Goal: Task Accomplishment & Management: Complete application form

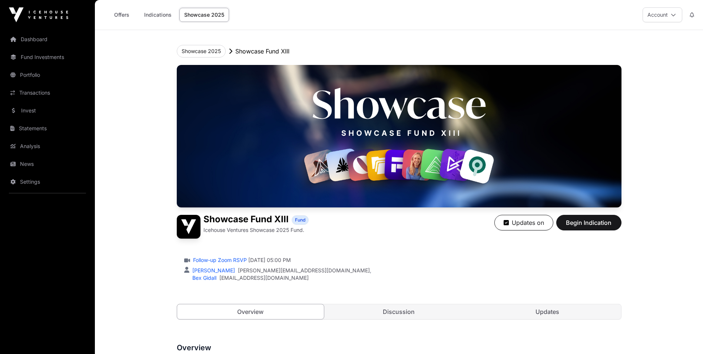
click at [165, 13] on link "Indications" at bounding box center [157, 15] width 37 height 14
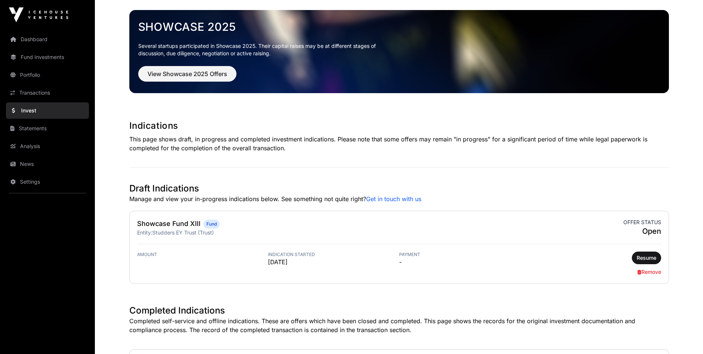
scroll to position [32, 0]
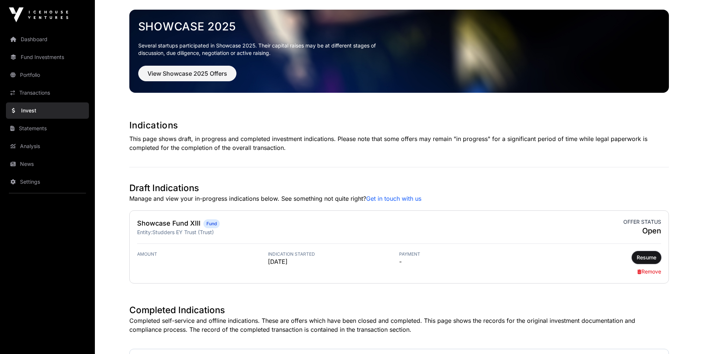
click at [648, 253] on button "Resume" at bounding box center [646, 257] width 29 height 13
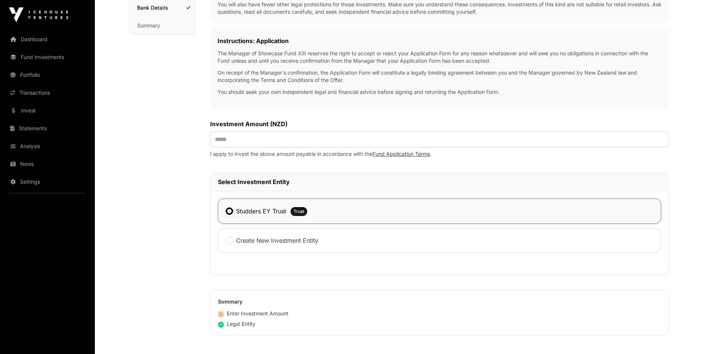
scroll to position [191, 0]
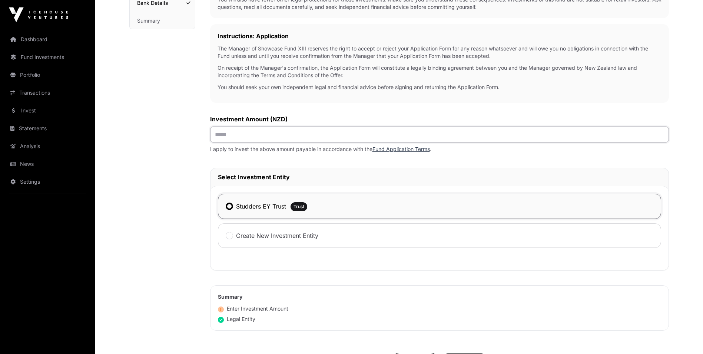
click at [265, 136] on input "text" at bounding box center [439, 134] width 459 height 16
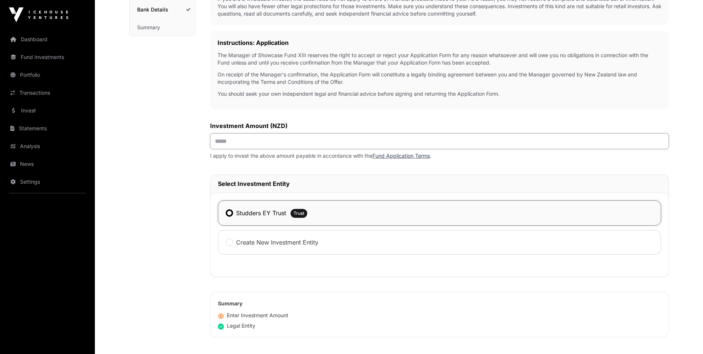
scroll to position [184, 0]
click at [267, 136] on input "text" at bounding box center [439, 141] width 459 height 16
type input "*******"
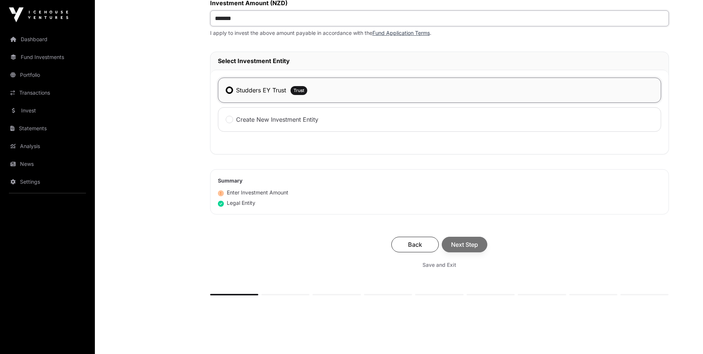
scroll to position [308, 0]
click at [462, 242] on div "Back Next Step" at bounding box center [440, 244] width 444 height 16
click at [464, 244] on span "Next Step" at bounding box center [464, 244] width 27 height 9
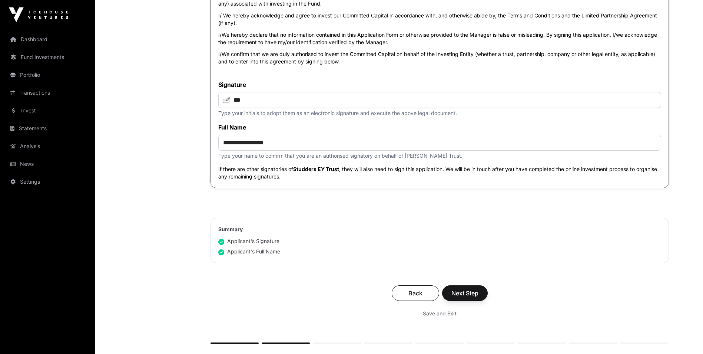
scroll to position [2535, 0]
click at [463, 289] on button "Next Step" at bounding box center [465, 292] width 46 height 16
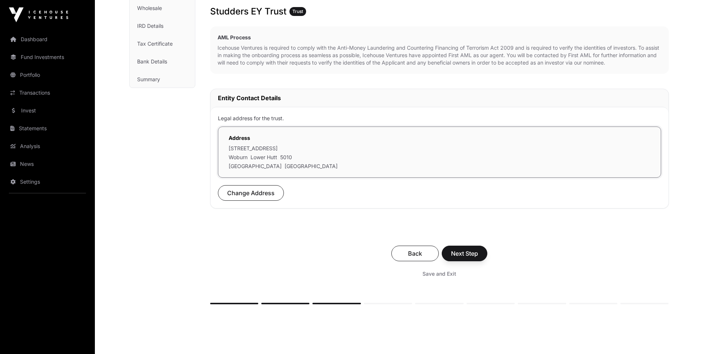
scroll to position [133, 0]
click at [463, 254] on span "Next Step" at bounding box center [464, 252] width 27 height 9
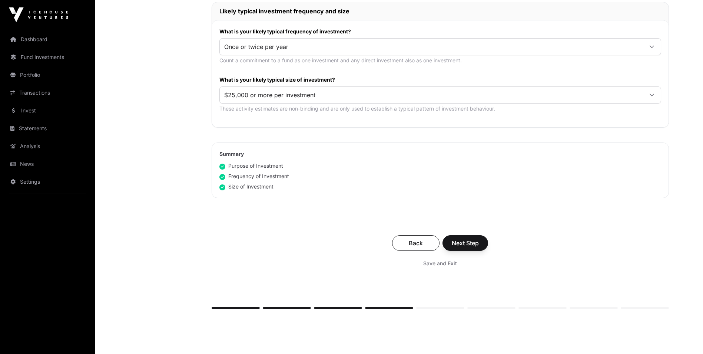
scroll to position [375, 0]
click at [456, 241] on span "Next Step" at bounding box center [465, 242] width 27 height 9
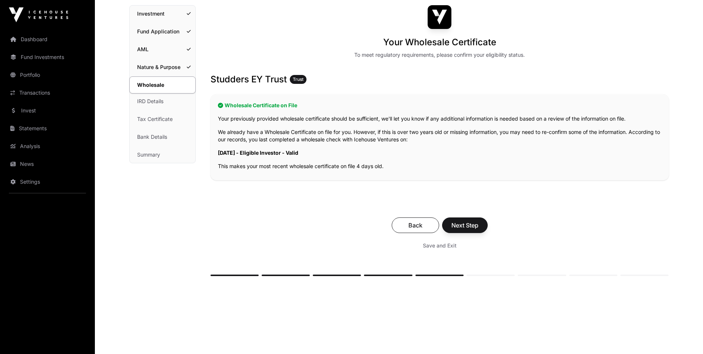
scroll to position [58, 0]
click at [468, 223] on span "Next Step" at bounding box center [465, 224] width 27 height 9
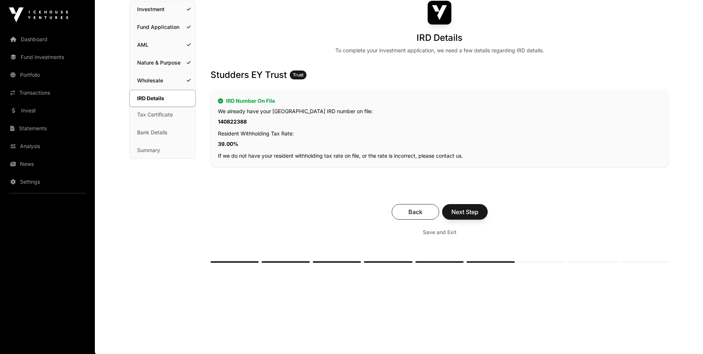
scroll to position [63, 0]
click at [467, 214] on span "Next Step" at bounding box center [465, 211] width 27 height 9
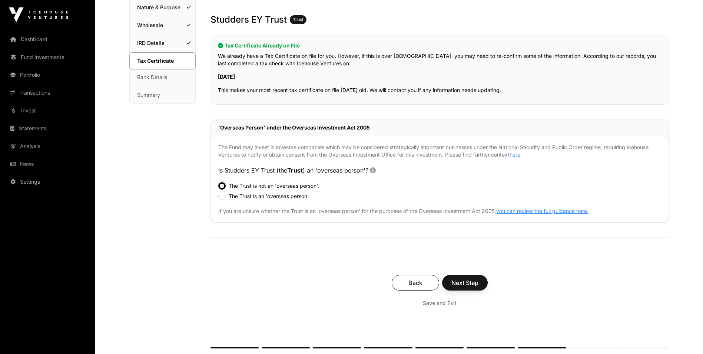
scroll to position [118, 0]
click at [473, 281] on span "Next Step" at bounding box center [465, 282] width 27 height 9
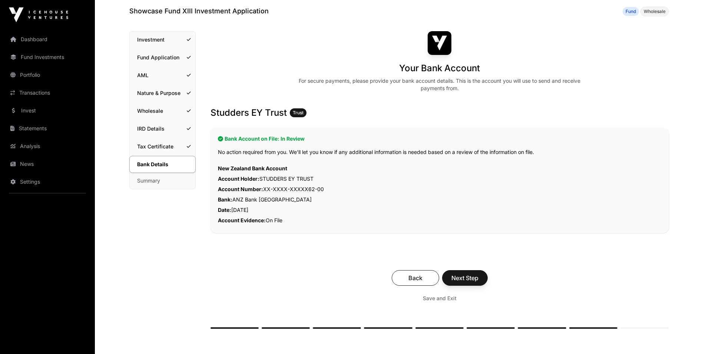
scroll to position [32, 0]
click at [462, 273] on span "Next Step" at bounding box center [465, 277] width 27 height 9
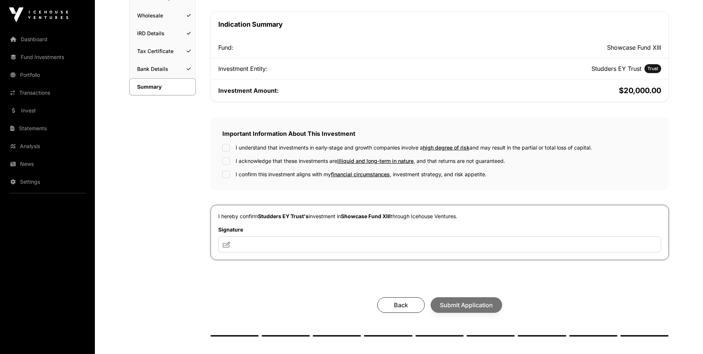
scroll to position [136, 0]
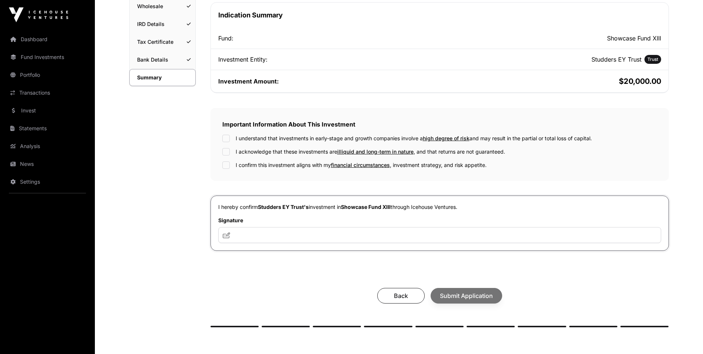
click at [230, 141] on div at bounding box center [225, 138] width 7 height 7
click at [290, 231] on input "text" at bounding box center [439, 235] width 443 height 16
type input "***"
click at [479, 298] on span "Submit Application" at bounding box center [466, 295] width 53 height 9
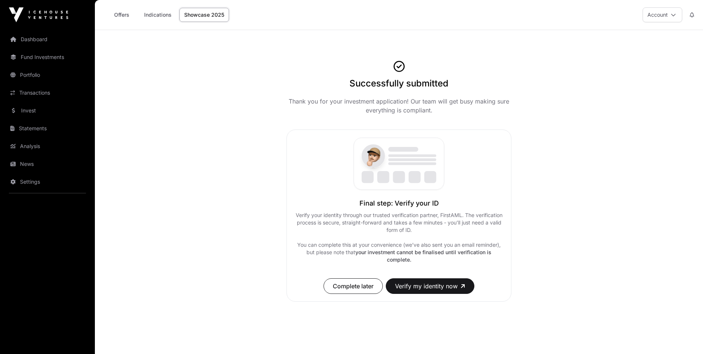
scroll to position [30, 0]
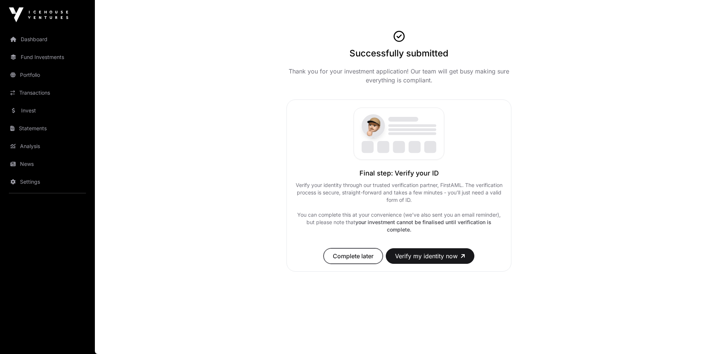
drag, startPoint x: 353, startPoint y: 253, endPoint x: 348, endPoint y: 252, distance: 5.2
click at [348, 252] on span "Complete later" at bounding box center [353, 255] width 41 height 9
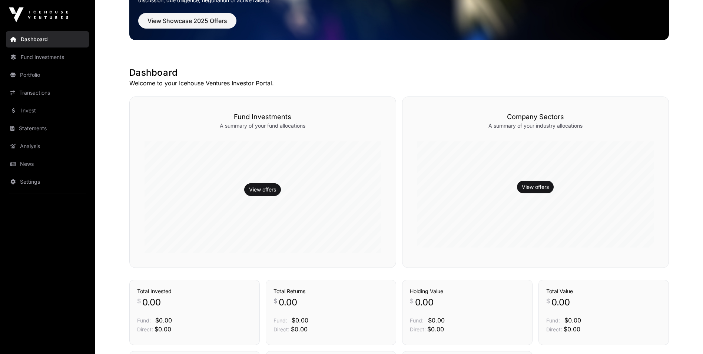
scroll to position [63, 0]
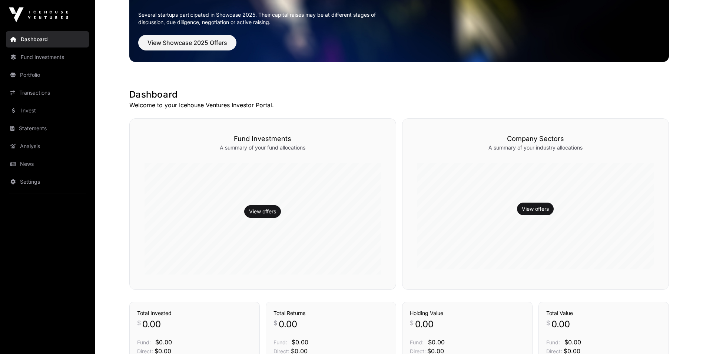
click at [55, 40] on link "Dashboard" at bounding box center [47, 39] width 83 height 16
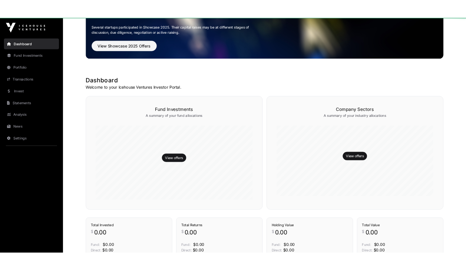
scroll to position [0, 0]
